Goal: Task Accomplishment & Management: Manage account settings

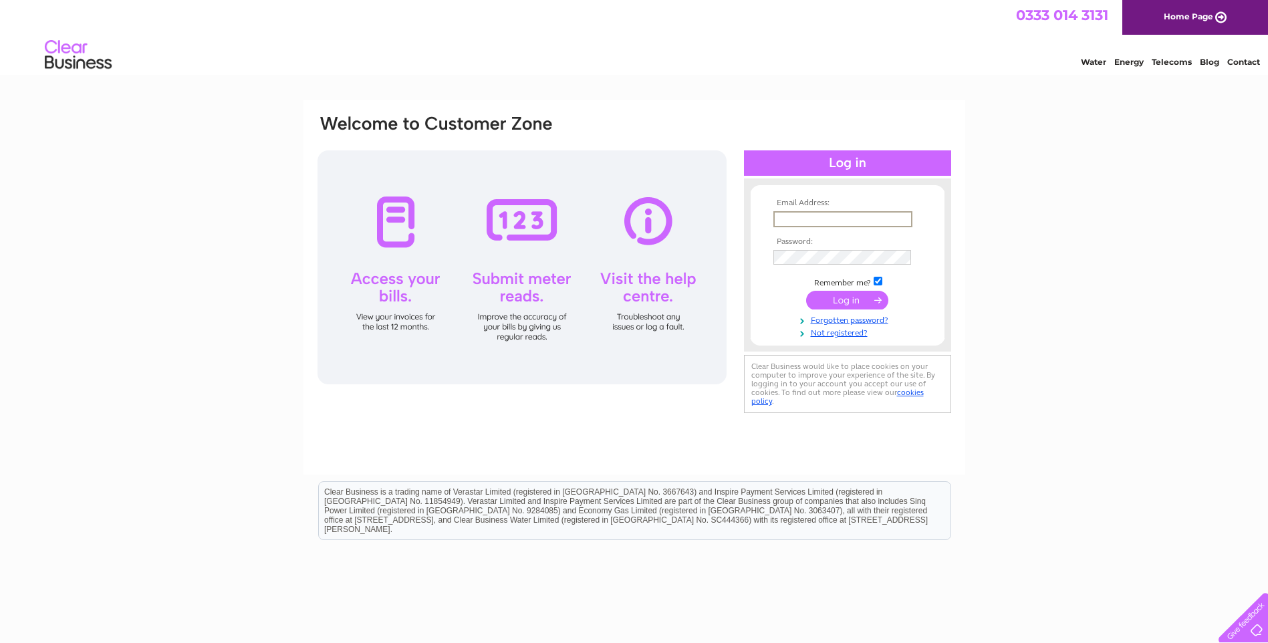
click at [813, 217] on input "text" at bounding box center [842, 219] width 139 height 16
type input "mike-bosence@btconnect.com"
click at [876, 279] on input "checkbox" at bounding box center [878, 281] width 9 height 9
click at [850, 297] on input "submit" at bounding box center [847, 298] width 82 height 19
click at [879, 280] on input "checkbox" at bounding box center [878, 281] width 9 height 9
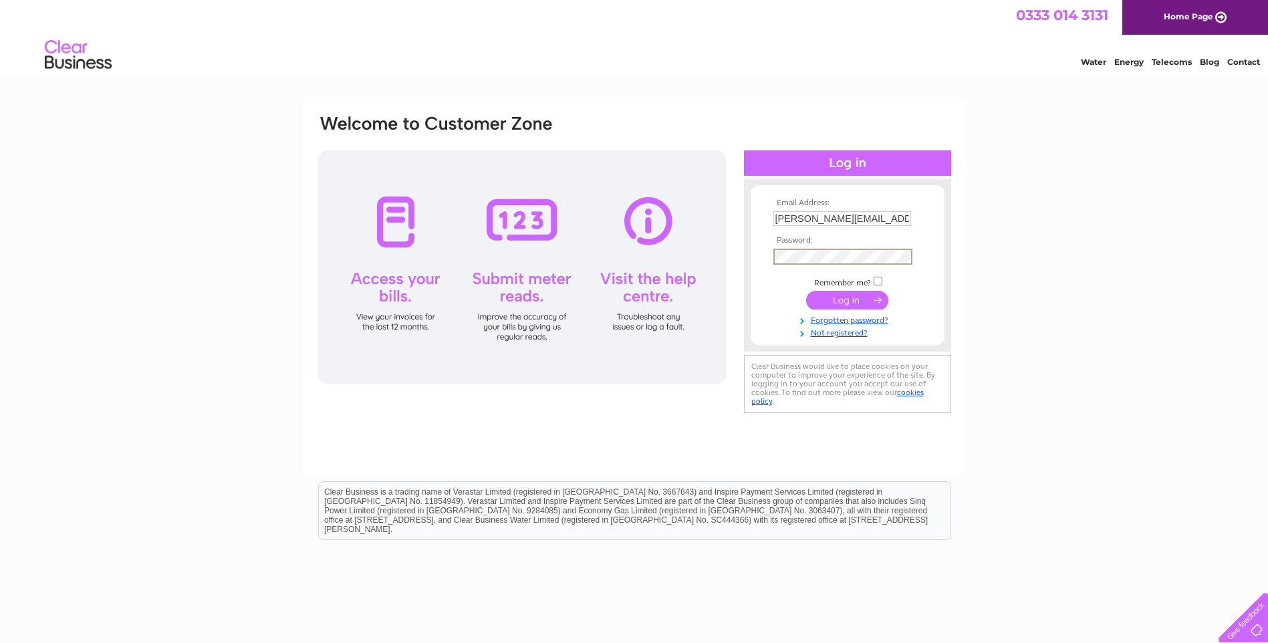
checkbox input "true"
click at [868, 293] on input "submit" at bounding box center [847, 298] width 82 height 19
click at [856, 303] on input "submit" at bounding box center [847, 300] width 82 height 19
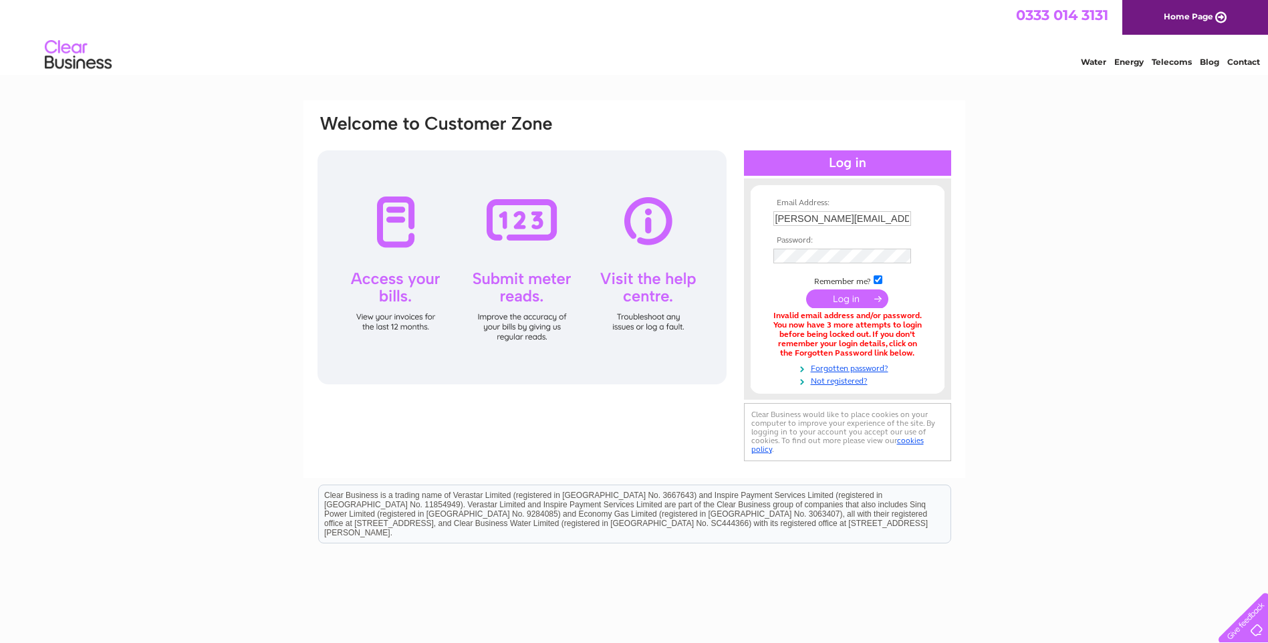
click at [1046, 378] on div "Email Address: mike-bosence@btconnect.com Password:" at bounding box center [634, 403] width 1268 height 606
click at [846, 293] on input "submit" at bounding box center [847, 300] width 82 height 19
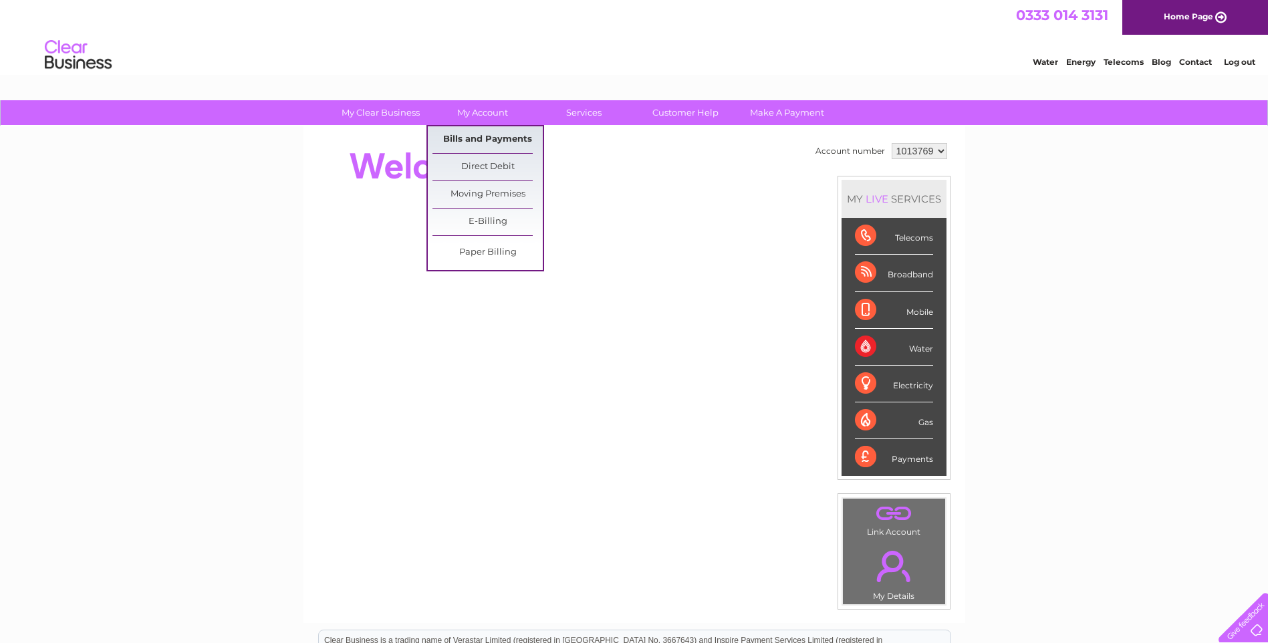
click at [485, 138] on link "Bills and Payments" at bounding box center [487, 139] width 110 height 27
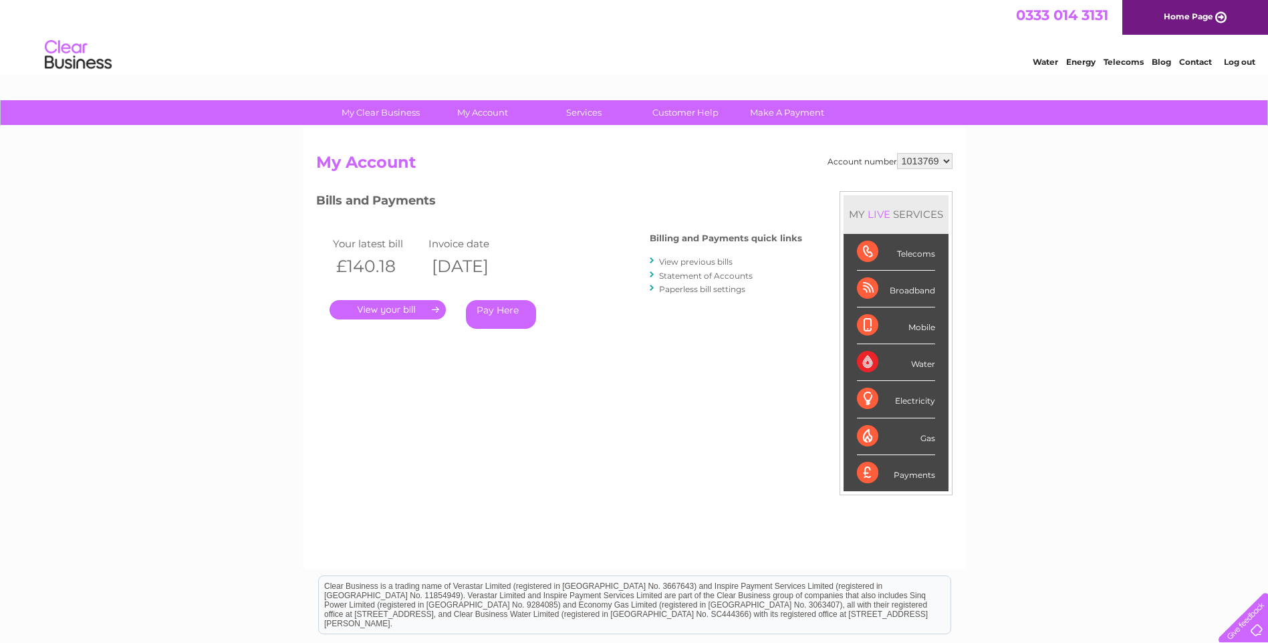
click at [409, 303] on link "." at bounding box center [388, 309] width 116 height 19
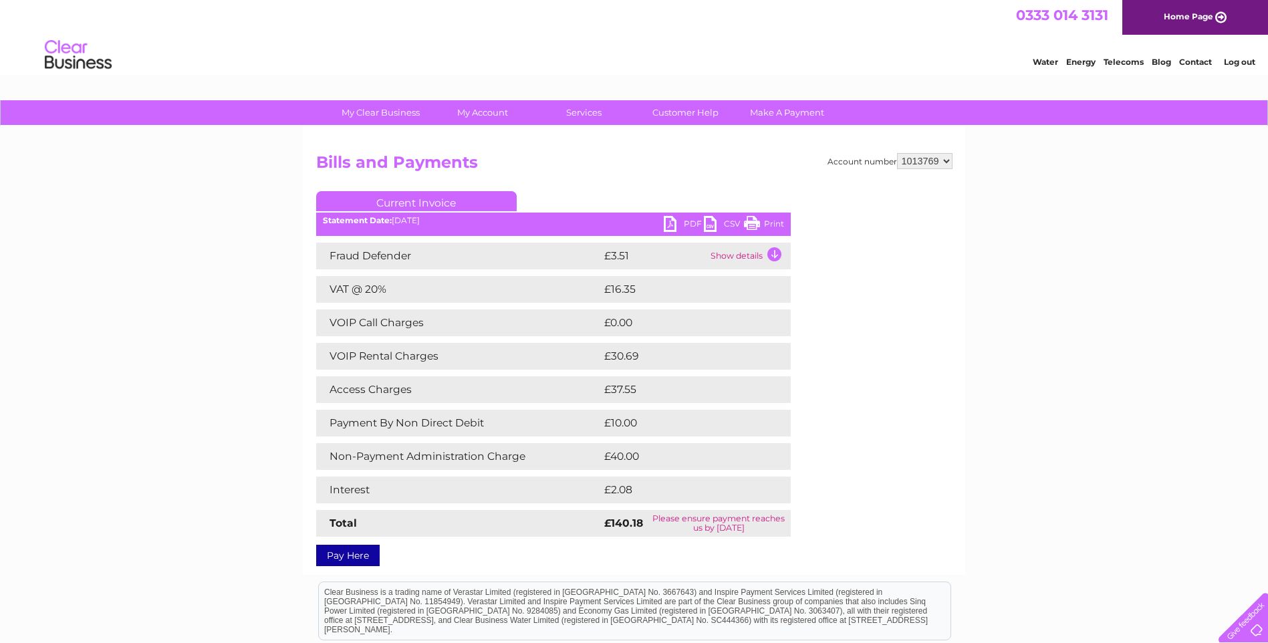
click at [762, 223] on link "Print" at bounding box center [764, 225] width 40 height 19
